Goal: Task Accomplishment & Management: Complete application form

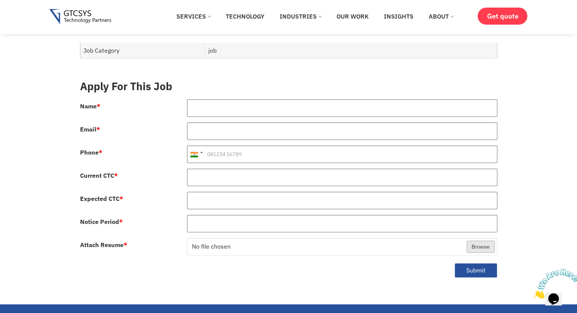
scroll to position [326, 0]
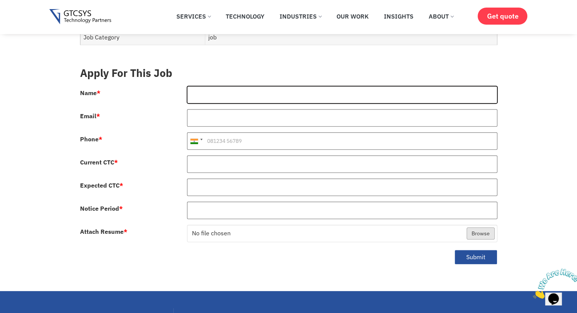
click at [255, 86] on input "Name *" at bounding box center [342, 94] width 310 height 17
type input "[PERSON_NAME]"
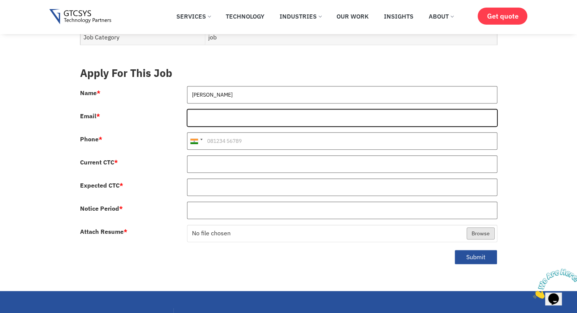
type input "[EMAIL_ADDRESS][DOMAIN_NAME]"
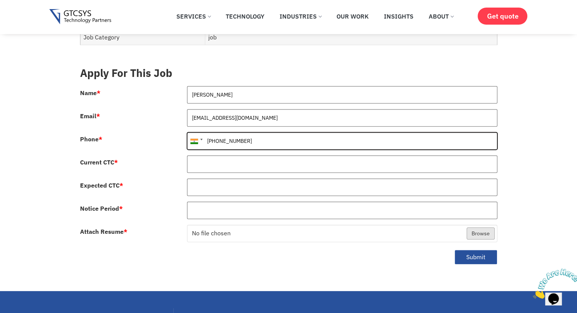
click at [223, 132] on input "[PHONE_NUMBER]" at bounding box center [342, 140] width 310 height 17
type input "[PHONE_NUMBER]"
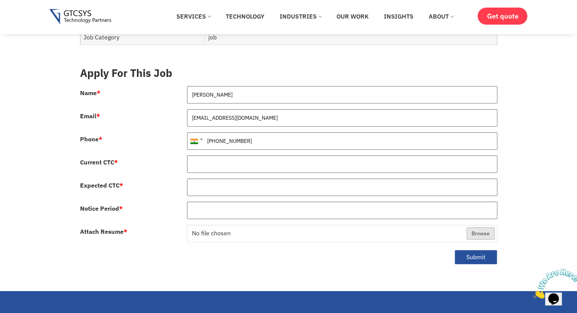
click at [206, 165] on div at bounding box center [342, 166] width 322 height 23
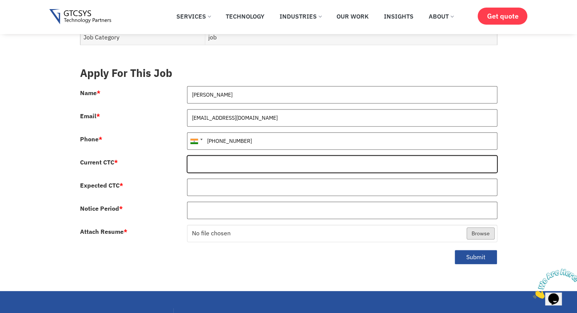
click at [196, 155] on input "Current CTC *" at bounding box center [342, 163] width 310 height 17
type input "900000"
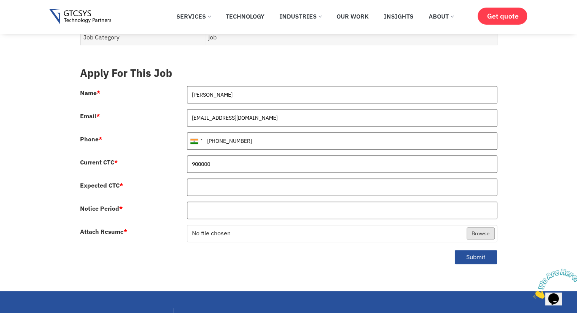
click at [204, 169] on div "900000" at bounding box center [342, 166] width 322 height 23
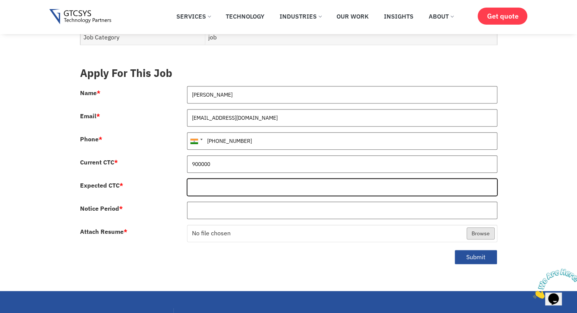
click at [204, 179] on input "Expected CTC *" at bounding box center [342, 187] width 310 height 17
type input "1100000"
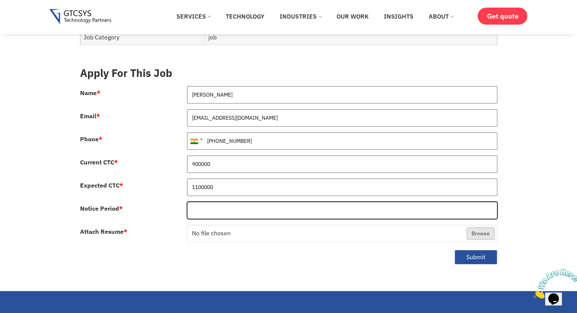
click at [201, 202] on input "Notice Period *" at bounding box center [342, 210] width 310 height 17
type input "15"
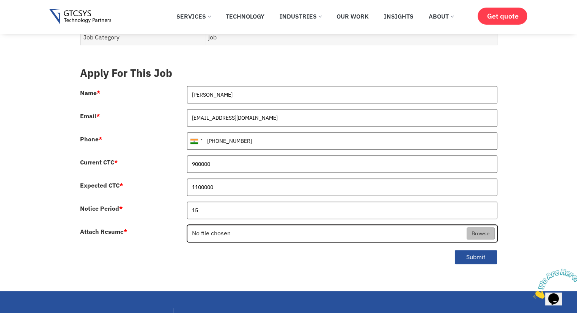
click at [405, 232] on input "Attach Resume *" at bounding box center [341, 233] width 309 height 17
type input "C:\fakepath\Nenshi_patel_Sr_Software_Developer.pdf"
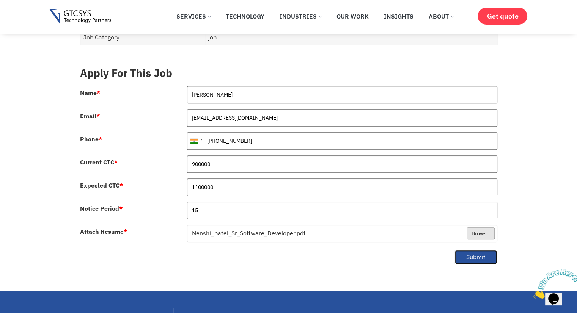
click at [473, 252] on button "Submit" at bounding box center [475, 257] width 43 height 15
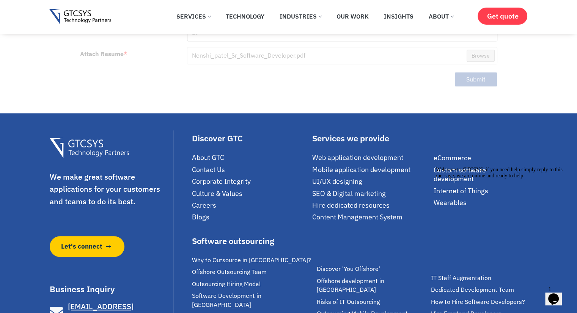
scroll to position [519, 0]
